Goal: Check status: Check status

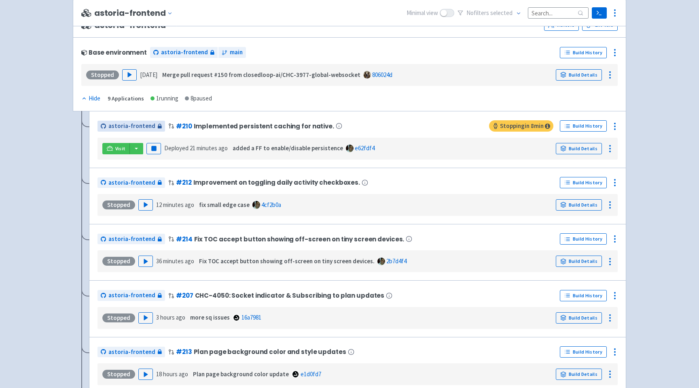
scroll to position [123, 0]
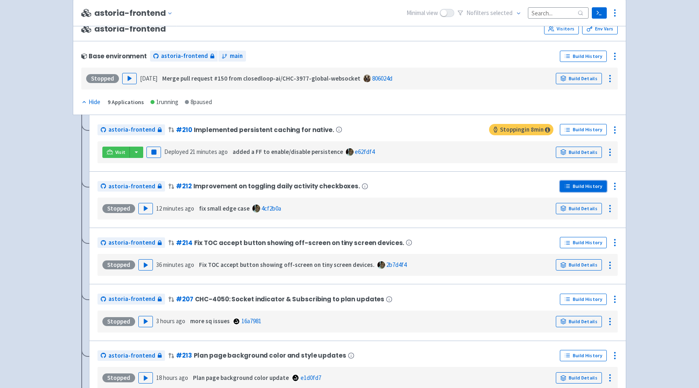
click at [587, 186] on link "Build History" at bounding box center [583, 186] width 47 height 11
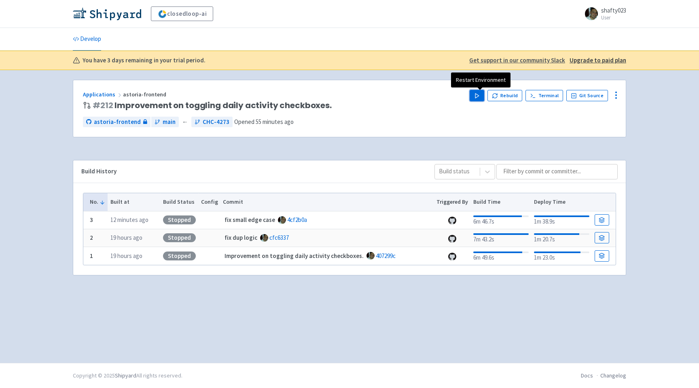
click at [479, 98] on icon "button" at bounding box center [477, 96] width 6 height 6
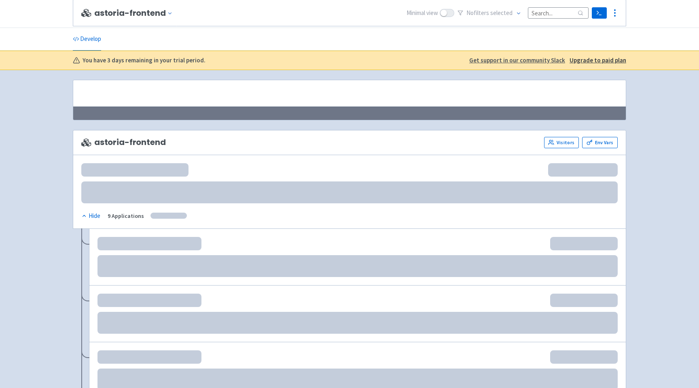
scroll to position [123, 0]
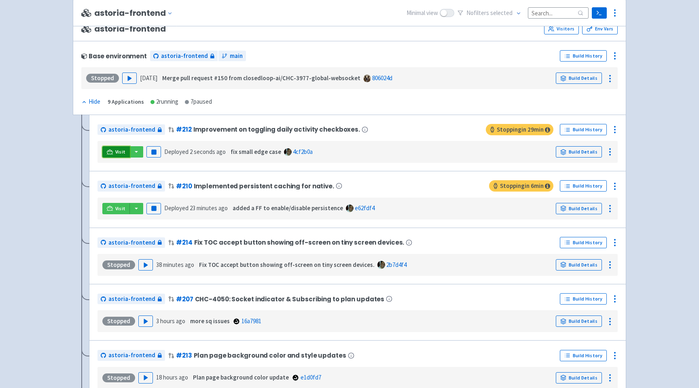
click at [115, 151] on link "Visit" at bounding box center [116, 151] width 28 height 11
click at [121, 153] on span "Visit" at bounding box center [120, 152] width 11 height 6
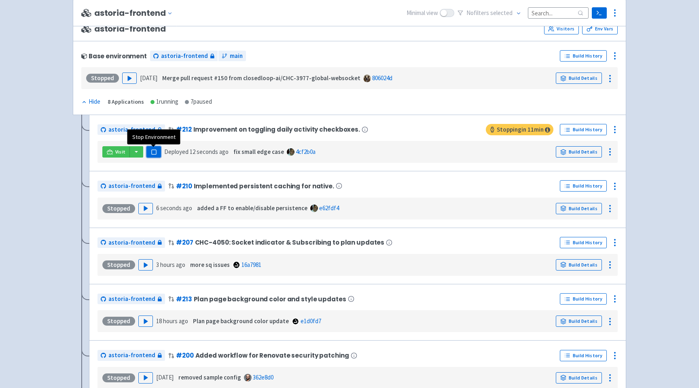
click at [156, 152] on icon "button" at bounding box center [154, 152] width 6 height 6
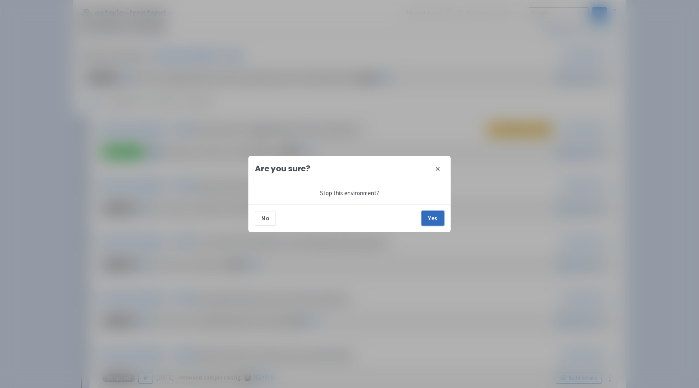
click at [425, 211] on button "Yes" at bounding box center [433, 218] width 23 height 15
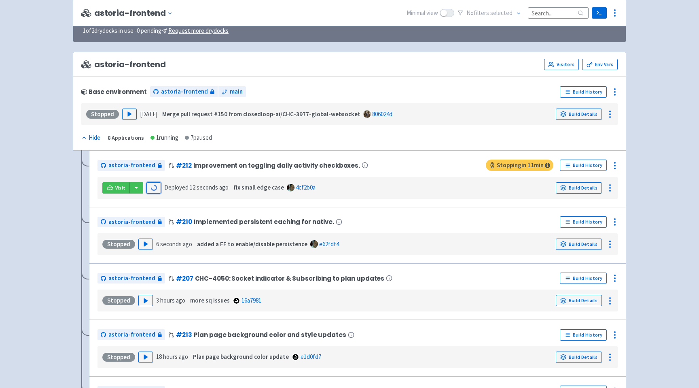
scroll to position [0, 0]
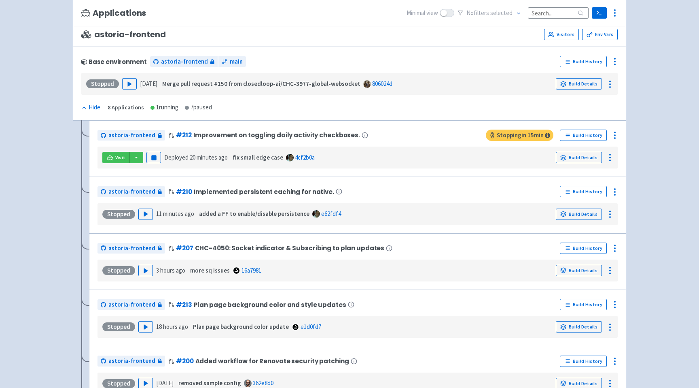
scroll to position [132, 0]
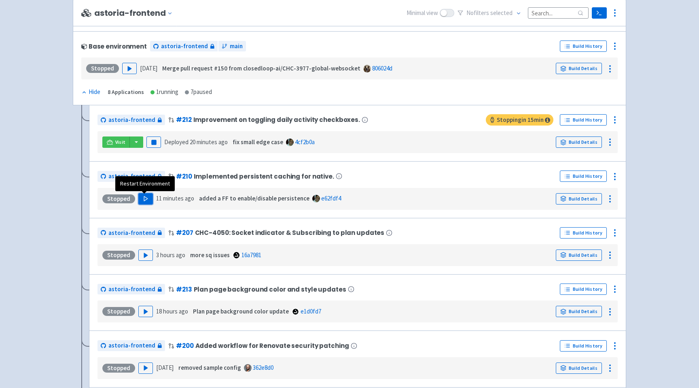
click at [146, 198] on icon "button" at bounding box center [146, 199] width 6 height 6
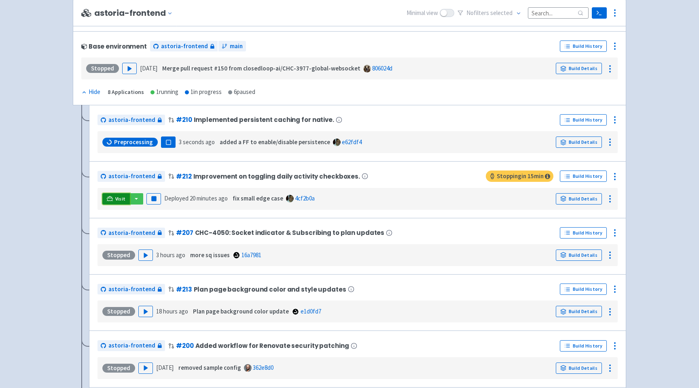
click at [113, 200] on link "Visit" at bounding box center [116, 198] width 28 height 11
click at [118, 200] on span "Visit" at bounding box center [120, 199] width 11 height 6
click at [133, 199] on button "button" at bounding box center [137, 198] width 14 height 11
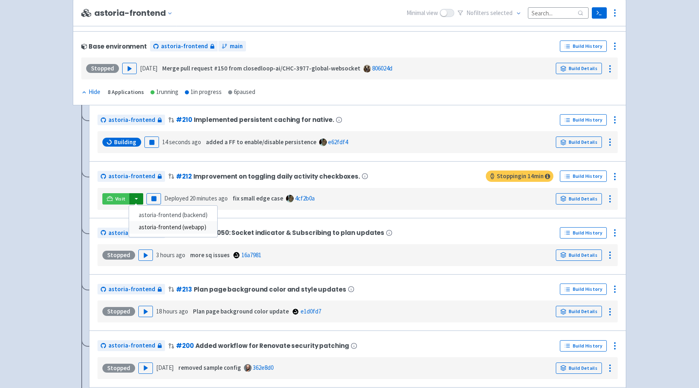
click at [149, 227] on link "astoria-frontend (webapp)" at bounding box center [173, 227] width 88 height 13
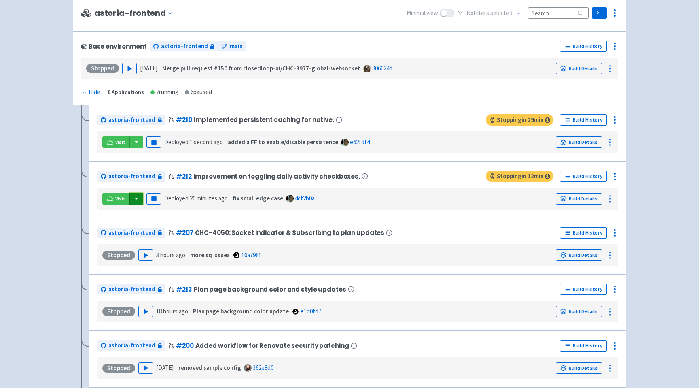
click at [137, 199] on button "button" at bounding box center [137, 198] width 14 height 11
click at [153, 215] on link "astoria-frontend (backend)" at bounding box center [173, 215] width 88 height 13
click at [589, 198] on link "Build Details" at bounding box center [579, 198] width 46 height 11
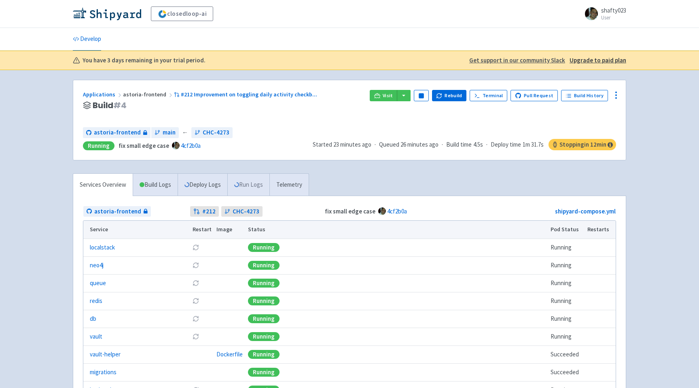
click at [249, 185] on link "Run Logs" at bounding box center [248, 185] width 42 height 22
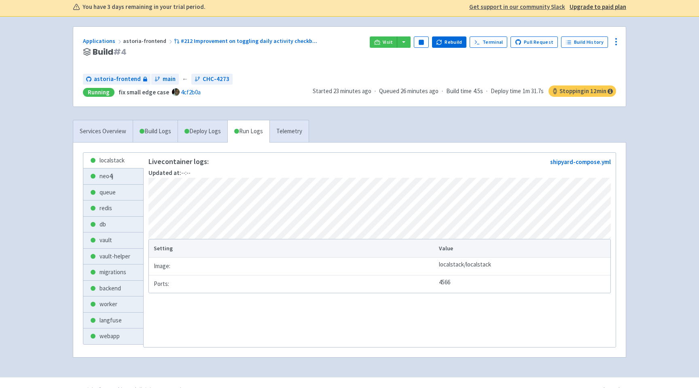
scroll to position [68, 0]
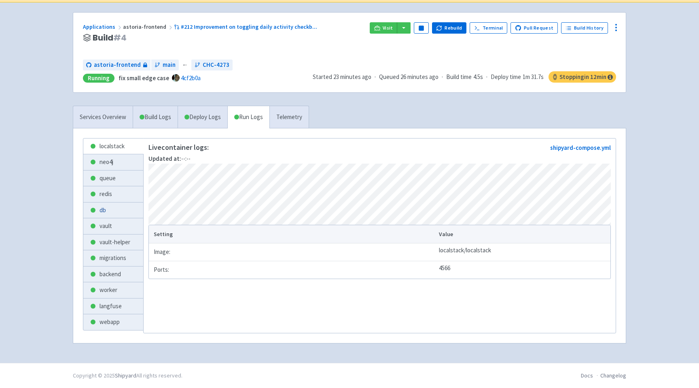
click at [105, 206] on link "db" at bounding box center [113, 210] width 60 height 16
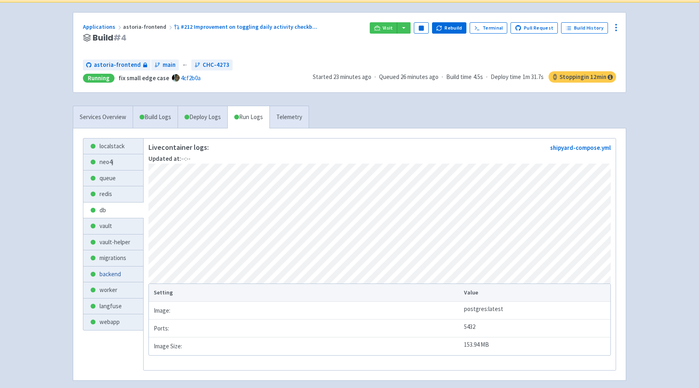
click at [115, 273] on link "backend" at bounding box center [113, 274] width 60 height 16
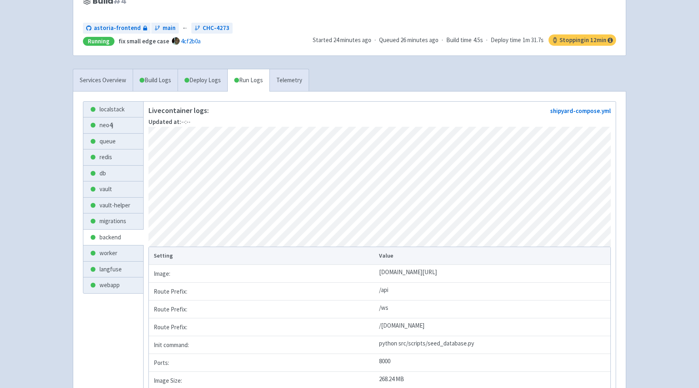
scroll to position [128, 0]
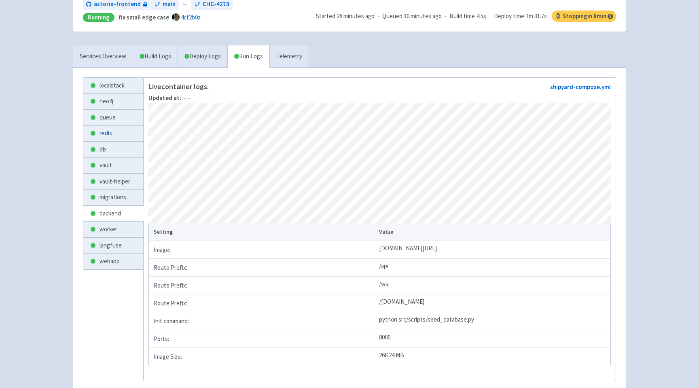
click at [105, 132] on link "redis" at bounding box center [113, 133] width 60 height 16
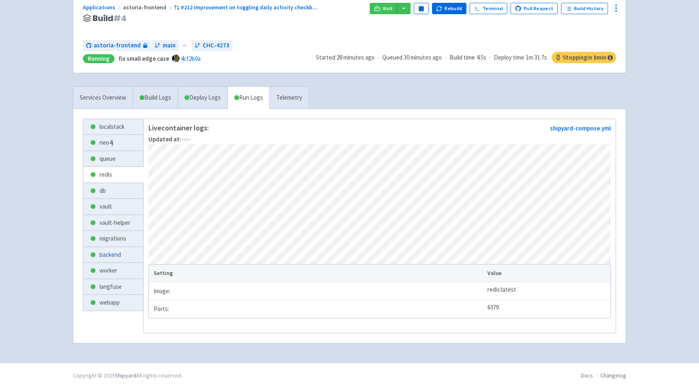
click at [111, 247] on link "backend" at bounding box center [113, 255] width 60 height 16
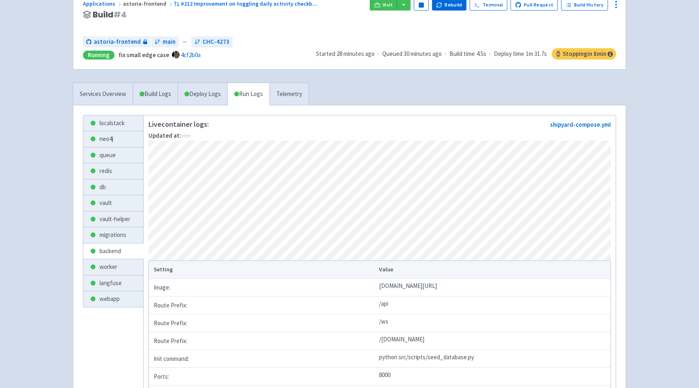
scroll to position [78, 0]
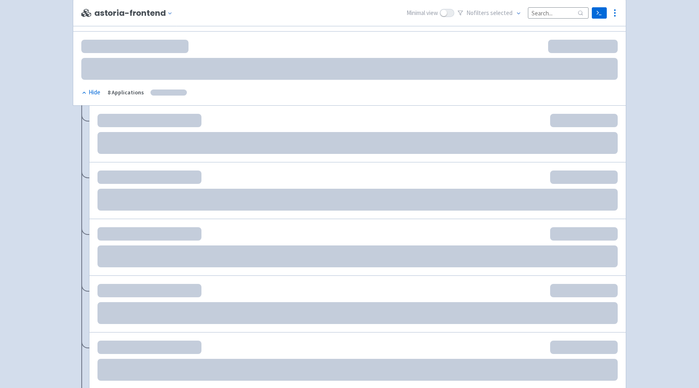
scroll to position [142, 0]
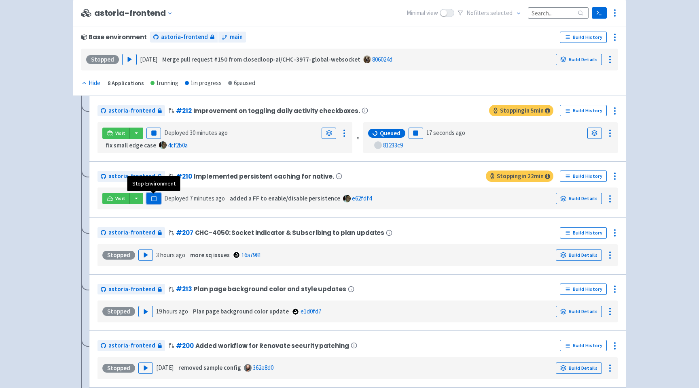
click at [155, 200] on rect "button" at bounding box center [153, 198] width 4 height 4
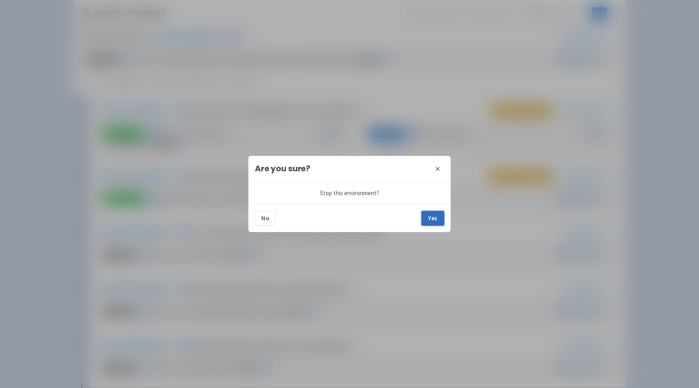
click at [434, 219] on button "Yes" at bounding box center [433, 218] width 23 height 15
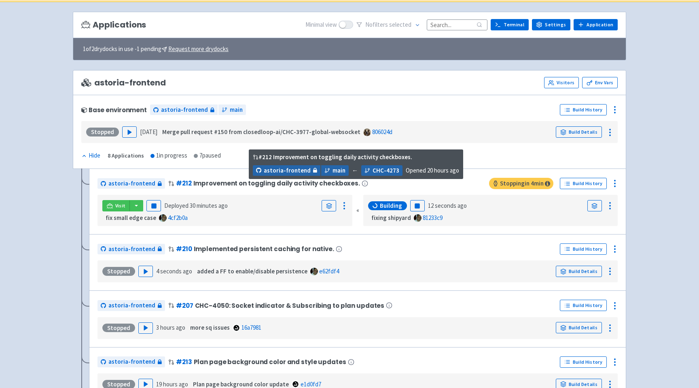
scroll to position [72, 0]
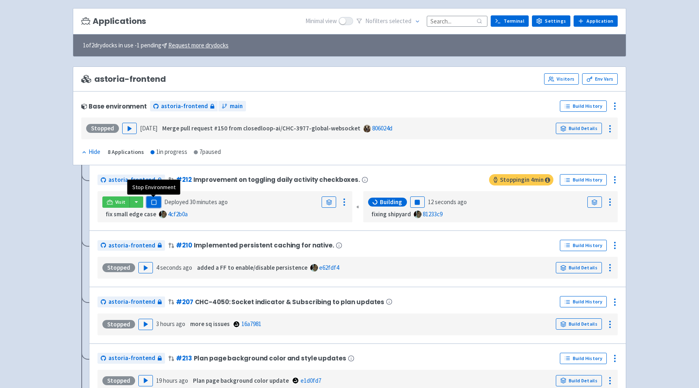
click at [155, 202] on rect "button" at bounding box center [153, 202] width 4 height 4
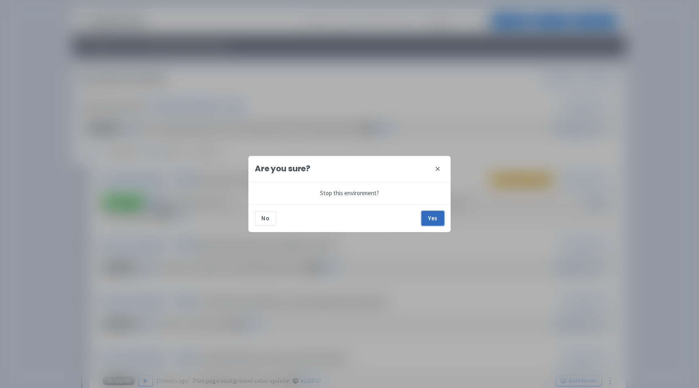
click at [431, 213] on button "Yes" at bounding box center [433, 218] width 23 height 15
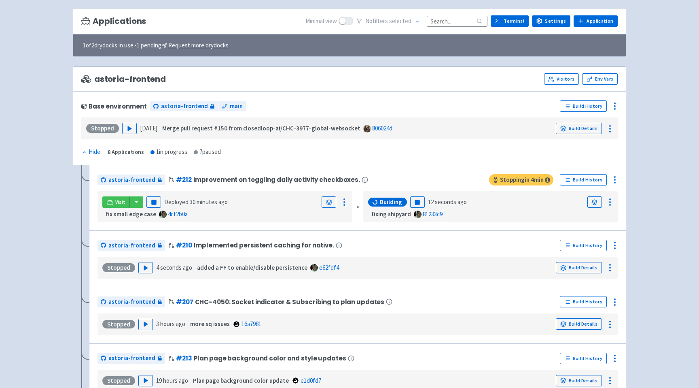
click at [43, 246] on div "closedloop-ai View Organizations shafty023 User Profile Sign out Develop No s" at bounding box center [349, 258] width 699 height 660
click at [155, 202] on rect "button" at bounding box center [153, 202] width 4 height 4
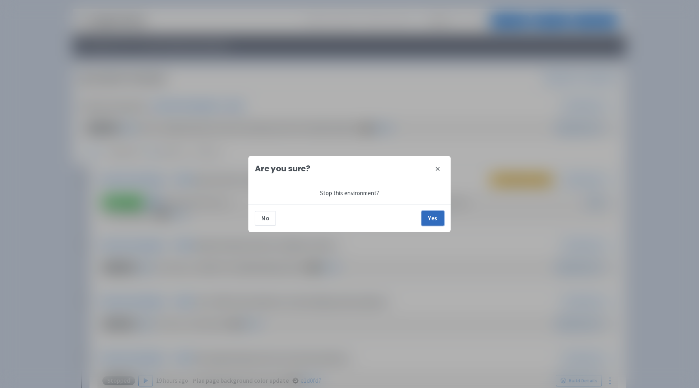
click at [428, 217] on button "Yes" at bounding box center [433, 218] width 23 height 15
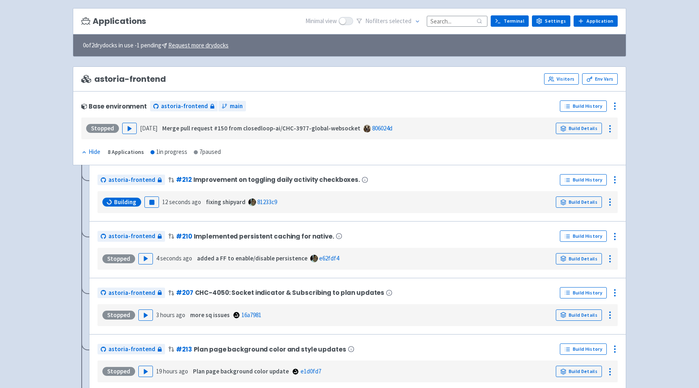
click at [64, 352] on div "closedloop-ai View Organizations shafty023 User Profile Sign out Develop No s" at bounding box center [349, 253] width 699 height 651
